Goal: Transaction & Acquisition: Purchase product/service

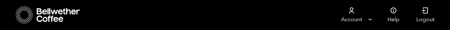
scroll to position [329, 0]
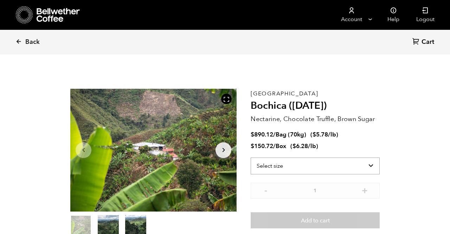
scroll to position [306, 301]
click at [251, 158] on select "Select size Bag (70kg) (154 lbs) Box (24 lbs)" at bounding box center [315, 166] width 129 height 17
click option "Bag (70kg) (154 lbs)" at bounding box center [0, 0] width 0 height 0
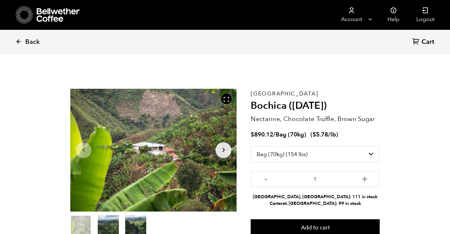
click at [223, 147] on icon "Arrow Right" at bounding box center [223, 150] width 8 height 8
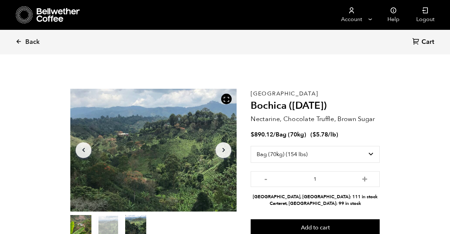
click at [223, 147] on icon "Arrow Right" at bounding box center [223, 150] width 8 height 8
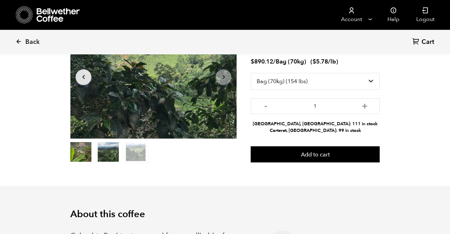
scroll to position [0, 0]
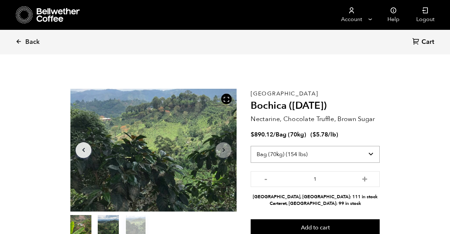
click at [251, 146] on select "Select size Bag (70kg) (154 lbs) Box (24 lbs)" at bounding box center [315, 154] width 129 height 17
select select "box"
click option "Box (24 lbs)" at bounding box center [0, 0] width 0 height 0
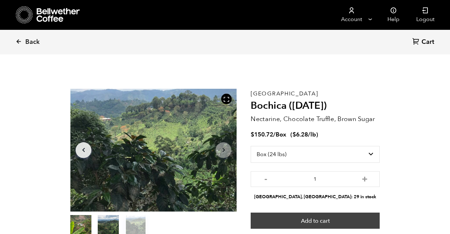
click at [315, 218] on button "Add to cart" at bounding box center [315, 221] width 129 height 16
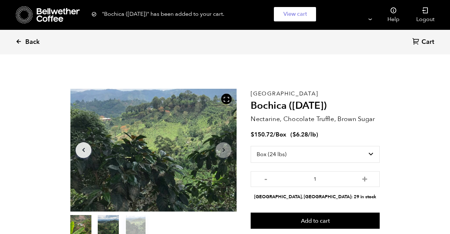
click at [21, 43] on icon at bounding box center [18, 41] width 6 height 6
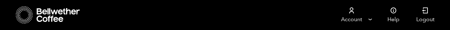
checkbox input "true"
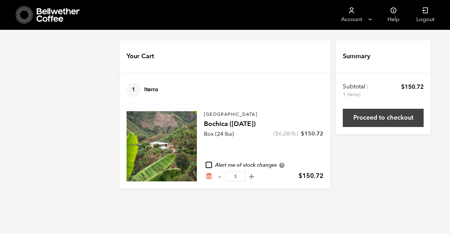
click at [387, 118] on link "Proceed to checkout" at bounding box center [383, 118] width 81 height 18
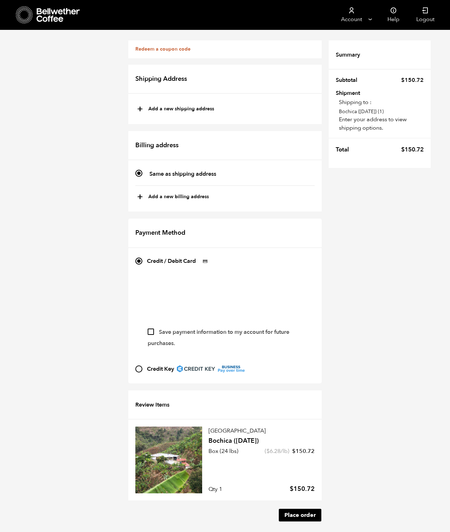
click at [151, 108] on button "+ Add a new shipping address" at bounding box center [175, 109] width 77 height 12
type input "New address"
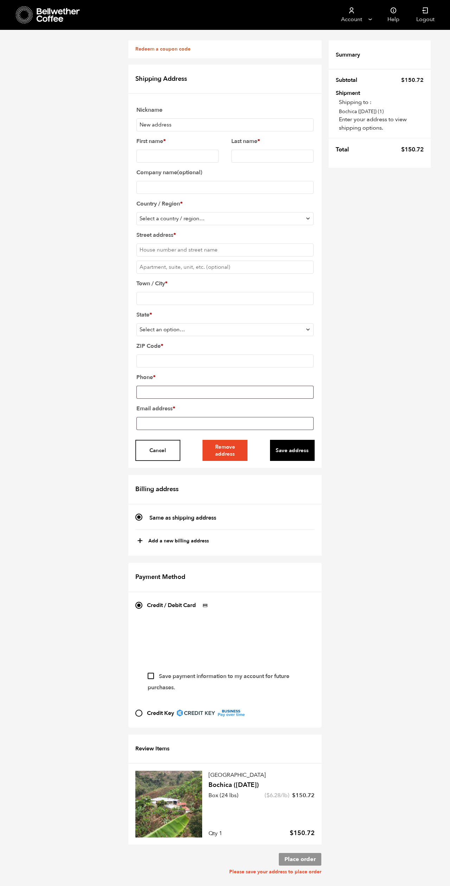
click at [147, 122] on input "New address" at bounding box center [224, 124] width 177 height 13
click at [140, 127] on input "New address" at bounding box center [224, 124] width 177 height 13
drag, startPoint x: 175, startPoint y: 127, endPoint x: 141, endPoint y: 122, distance: 34.0
click at [141, 122] on input "SNew address" at bounding box center [224, 124] width 177 height 13
type input "S"
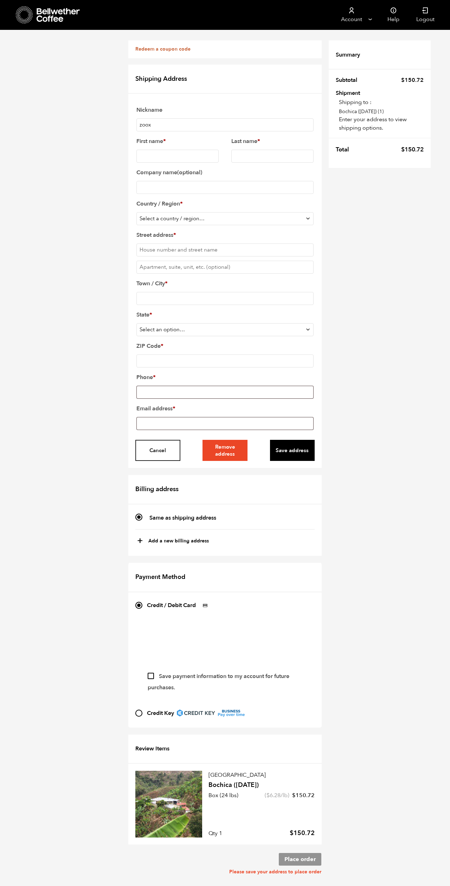
type input "zoox"
click at [161, 155] on input "First name *" at bounding box center [177, 156] width 82 height 13
type input "Scott"
click at [236, 153] on input "Last name *" at bounding box center [272, 156] width 82 height 13
type input "Macgowan"
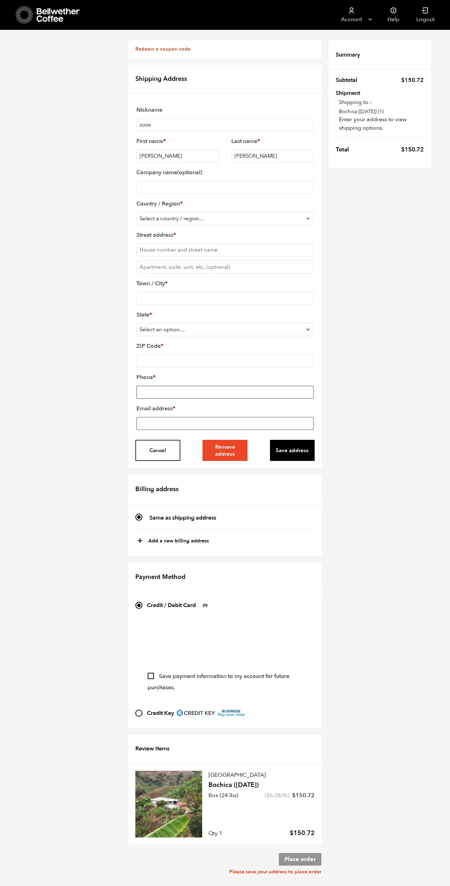
click at [178, 188] on input "Company name (optional)" at bounding box center [224, 187] width 177 height 13
click at [163, 189] on input "Bon Appoetit" at bounding box center [224, 187] width 177 height 13
click at [175, 186] on input "Bon Appetit" at bounding box center [224, 187] width 177 height 13
type input "Bon Appetit"
select select "US"
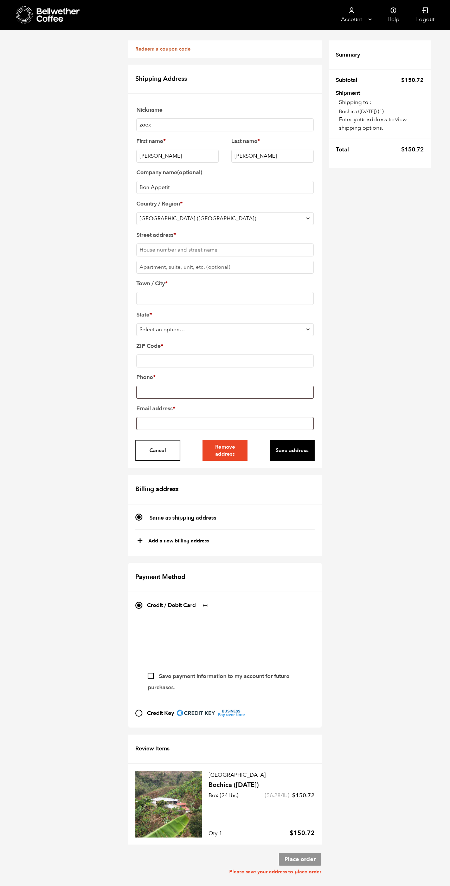
click option "United States (US)" at bounding box center [0, 0] width 0 height 0
click at [142, 127] on input "zoox" at bounding box center [224, 124] width 177 height 13
type input "Zoox"
click at [173, 243] on input "Street address *" at bounding box center [224, 249] width 177 height 13
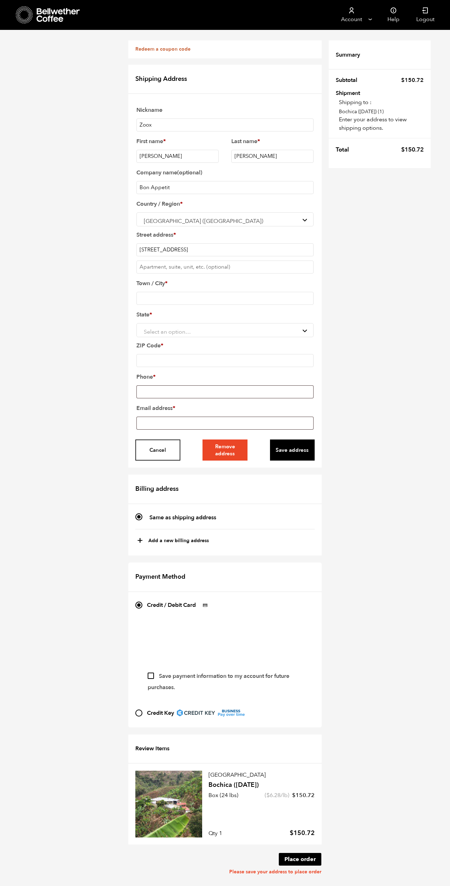
type input "200 Lincoln Center Drive"
click at [161, 292] on input "Town / City *" at bounding box center [224, 298] width 177 height 13
type input "f"
type input "Foster City"
click at [163, 325] on span "Select an option…" at bounding box center [225, 331] width 168 height 13
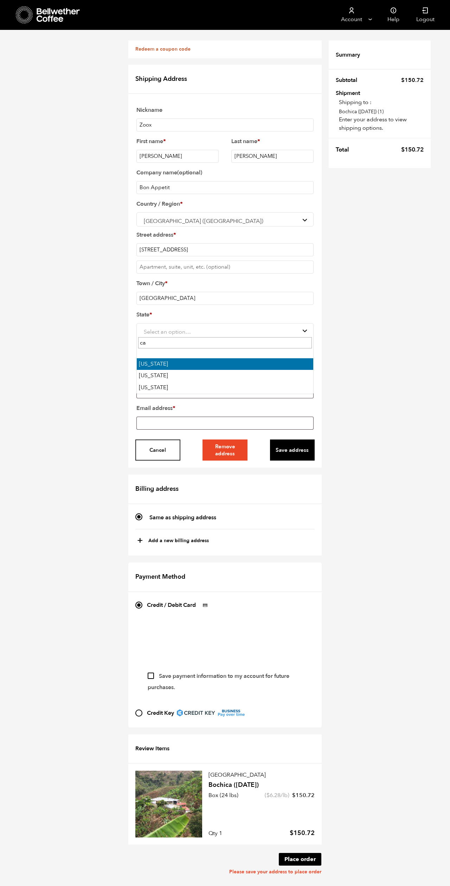
type input "ca"
select select "CA"
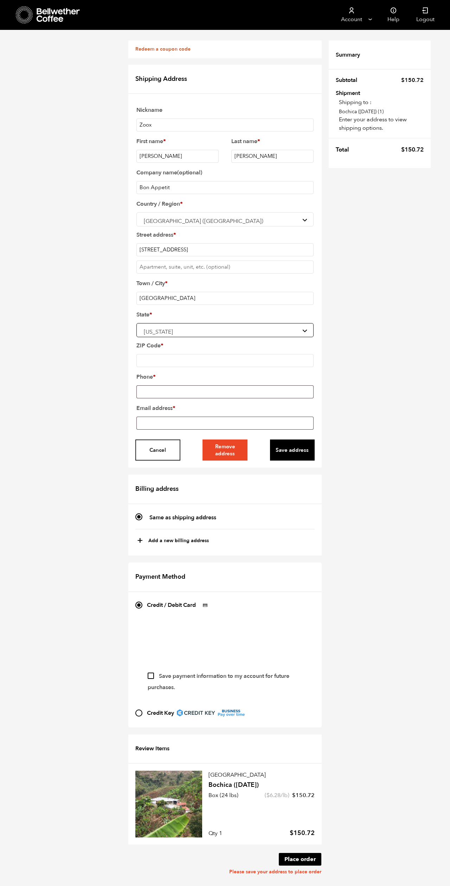
scroll to position [183, 0]
click at [163, 354] on input "ZIP Code *" at bounding box center [224, 360] width 177 height 13
type input "94404"
click at [108, 165] on div "Redeem a coupon code If you have a coupon code, please apply it below. Apply co…" at bounding box center [225, 458] width 450 height 856
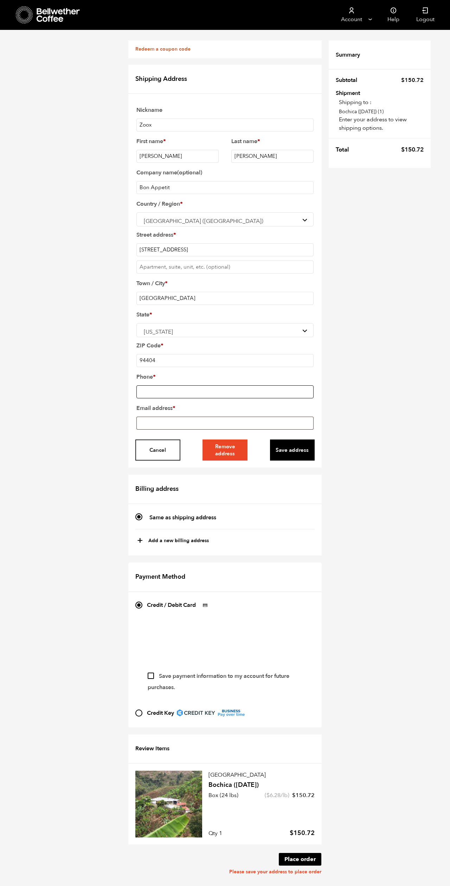
click at [156, 385] on input "Phone *" at bounding box center [224, 391] width 177 height 13
type input "650-3390-1350"
click at [161, 416] on input "Email address *" at bounding box center [224, 422] width 177 height 13
click at [163, 416] on input "sc" at bounding box center [224, 422] width 177 height 13
type input "[PERSON_NAME][EMAIL_ADDRESS][PERSON_NAME][DOMAIN_NAME]"
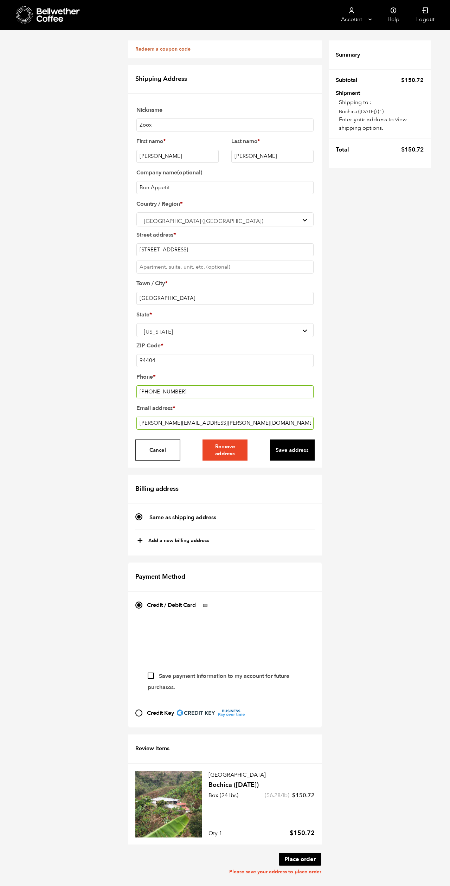
click at [114, 190] on div "Redeem a coupon code If you have a coupon code, please apply it below. Apply co…" at bounding box center [225, 458] width 450 height 856
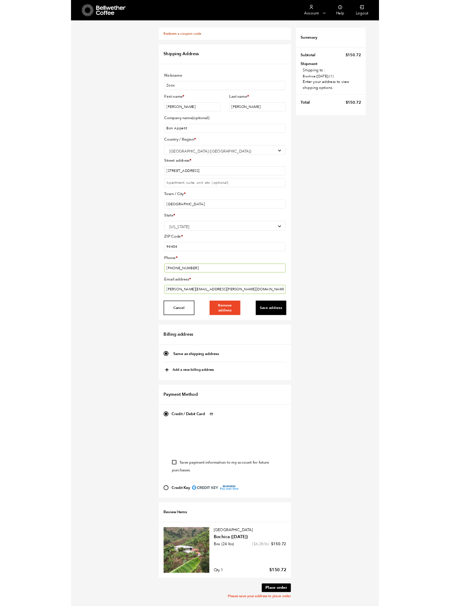
scroll to position [292, 0]
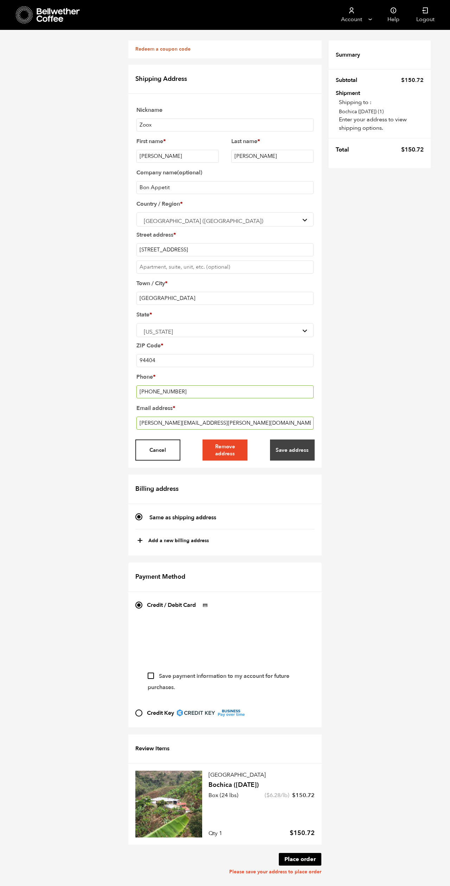
click at [291, 439] on button "Save address" at bounding box center [292, 449] width 45 height 21
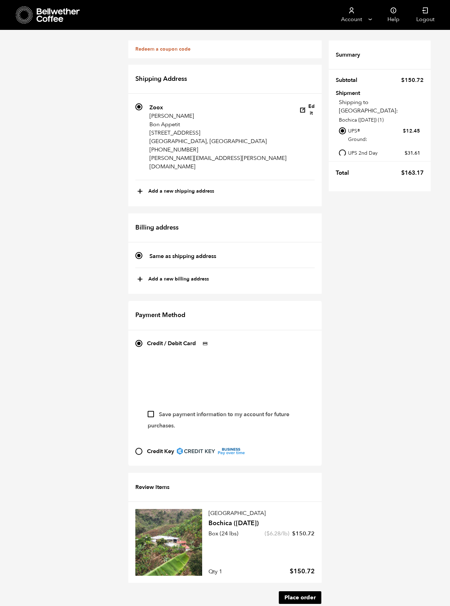
scroll to position [371, 0]
click at [300, 521] on button "Place order" at bounding box center [300, 597] width 43 height 13
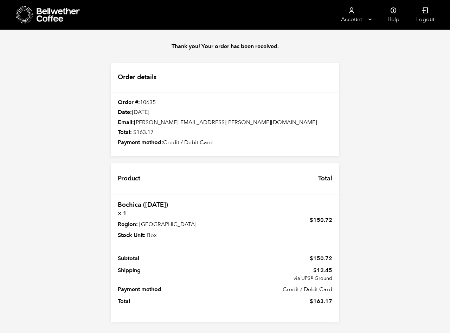
scroll to position [98, 0]
